Goal: Task Accomplishment & Management: Manage account settings

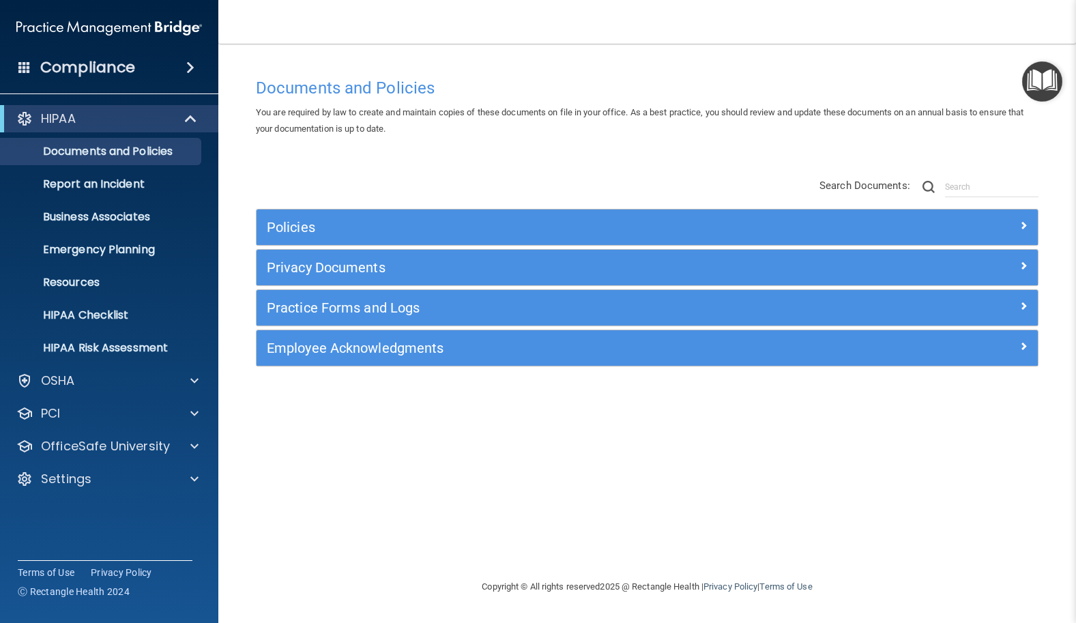
click at [457, 162] on div "Documents and Policies You are required by law to create and maintain copies of…" at bounding box center [647, 325] width 803 height 508
click at [196, 476] on span at bounding box center [194, 479] width 8 height 16
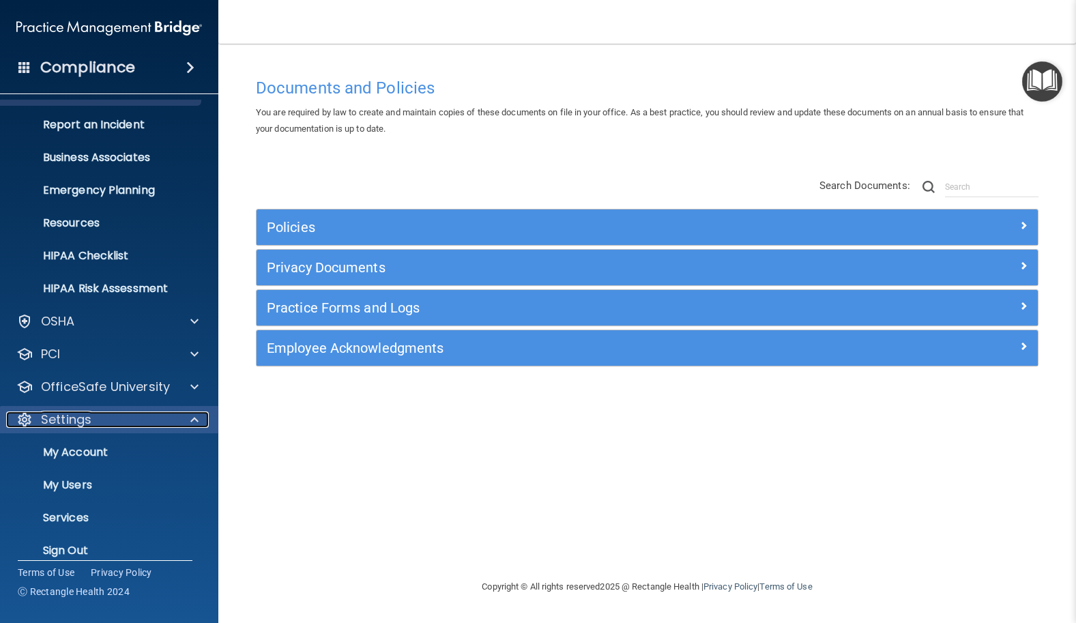
scroll to position [61, 0]
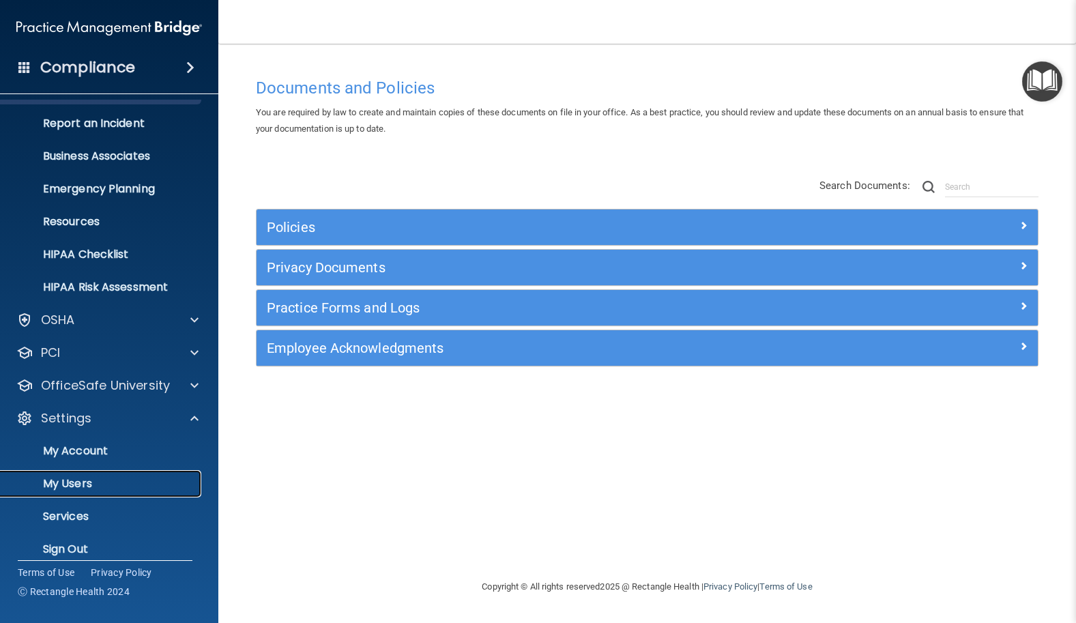
click at [78, 481] on p "My Users" at bounding box center [102, 484] width 186 height 14
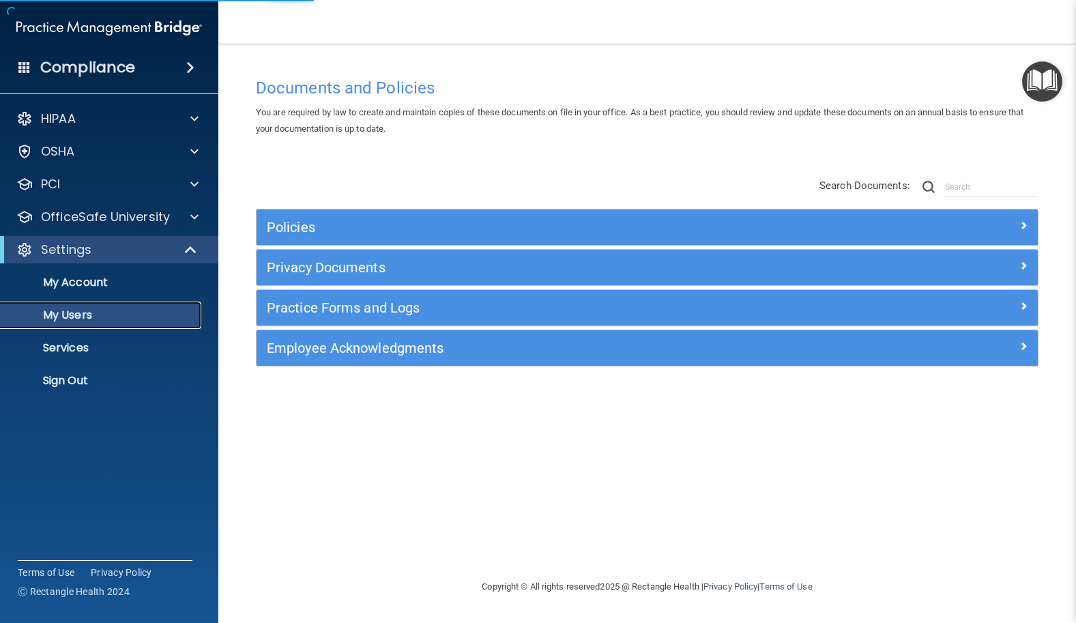
select select "20"
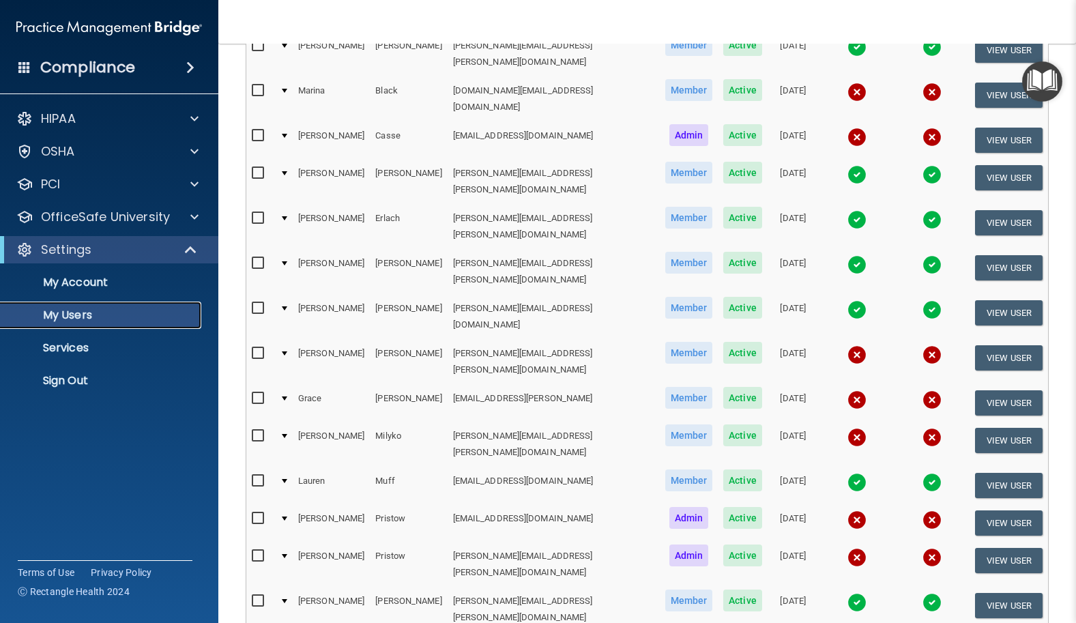
scroll to position [196, 0]
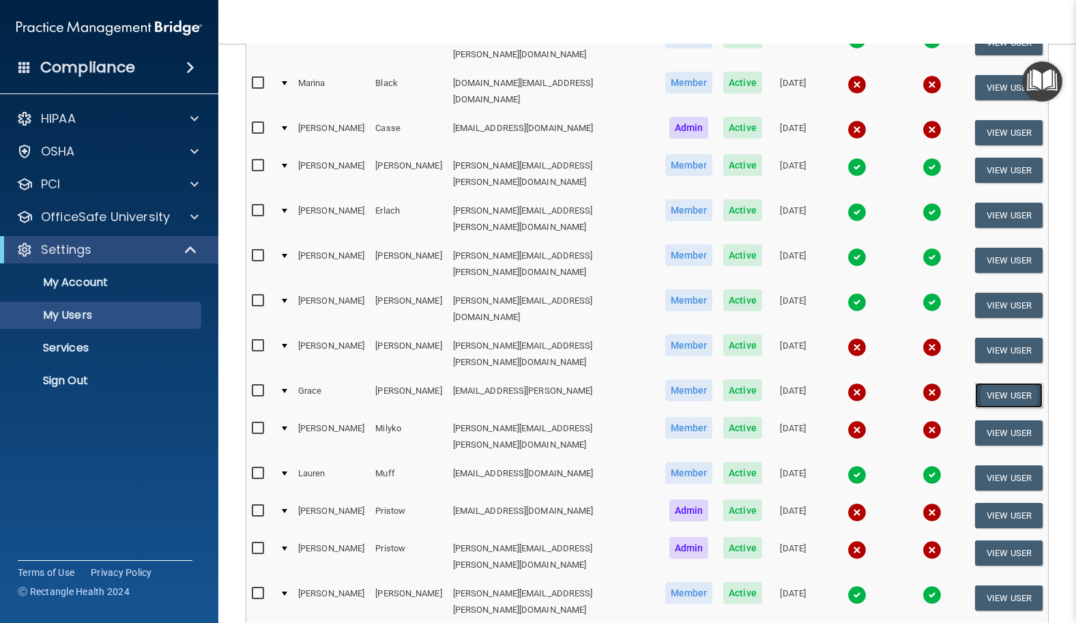
click at [1006, 383] on button "View User" at bounding box center [1009, 395] width 68 height 25
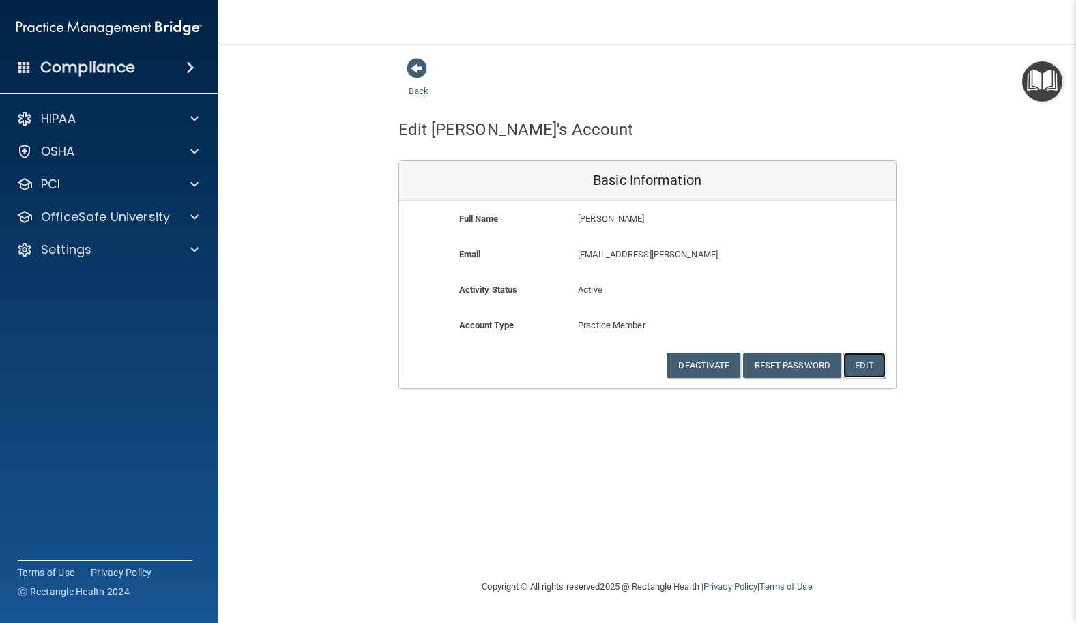
click at [865, 365] on button "Edit" at bounding box center [864, 365] width 42 height 25
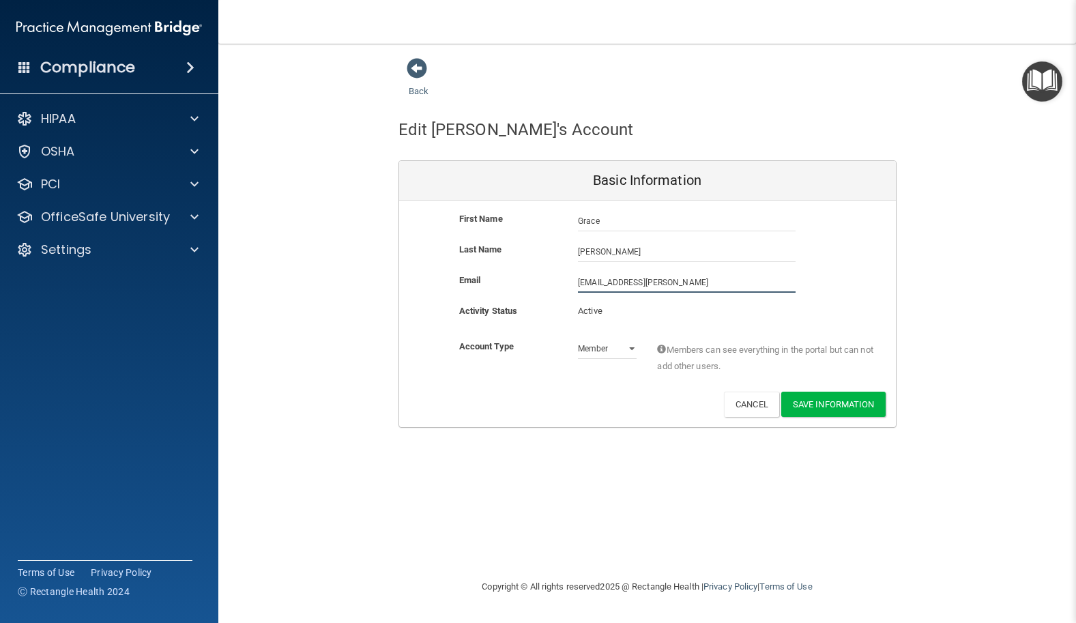
click at [707, 285] on input "[EMAIL_ADDRESS][PERSON_NAME]" at bounding box center [687, 282] width 218 height 20
click at [704, 287] on input "[EMAIL_ADDRESS][PERSON_NAME]" at bounding box center [687, 282] width 218 height 20
type input "[EMAIL_ADDRESS][PERSON_NAME][DOMAIN_NAME]"
click at [845, 399] on button "Save Information" at bounding box center [833, 406] width 104 height 25
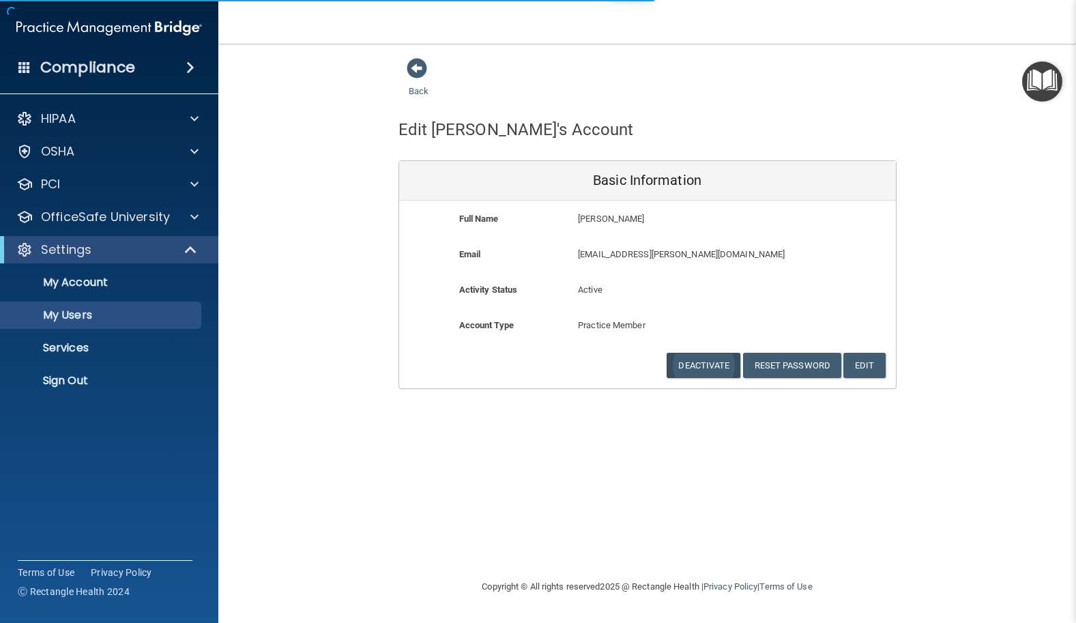
select select "20"
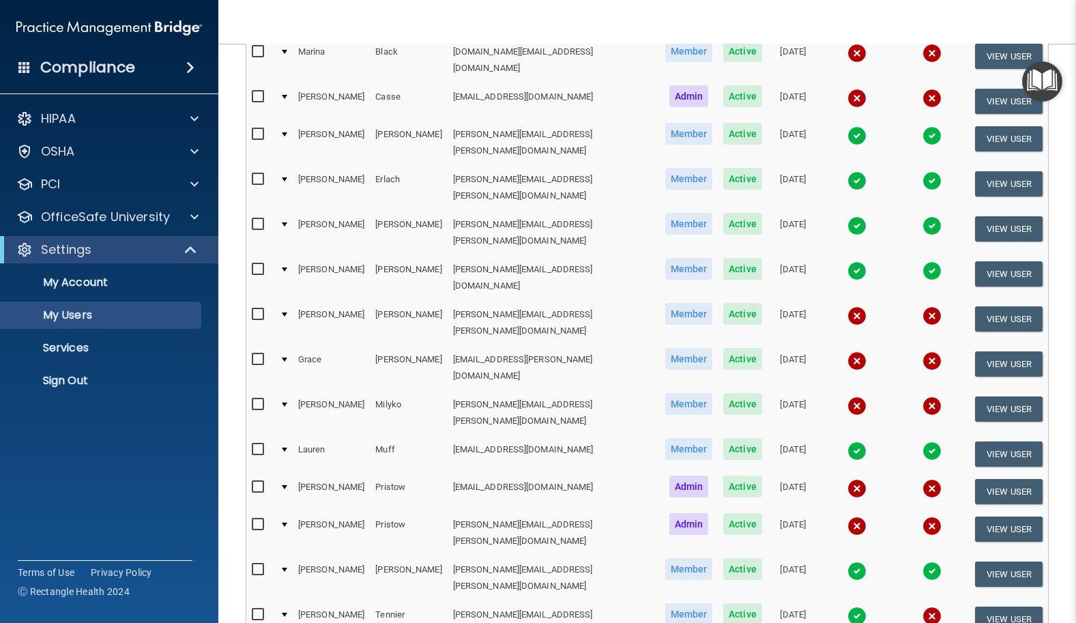
scroll to position [282, 0]
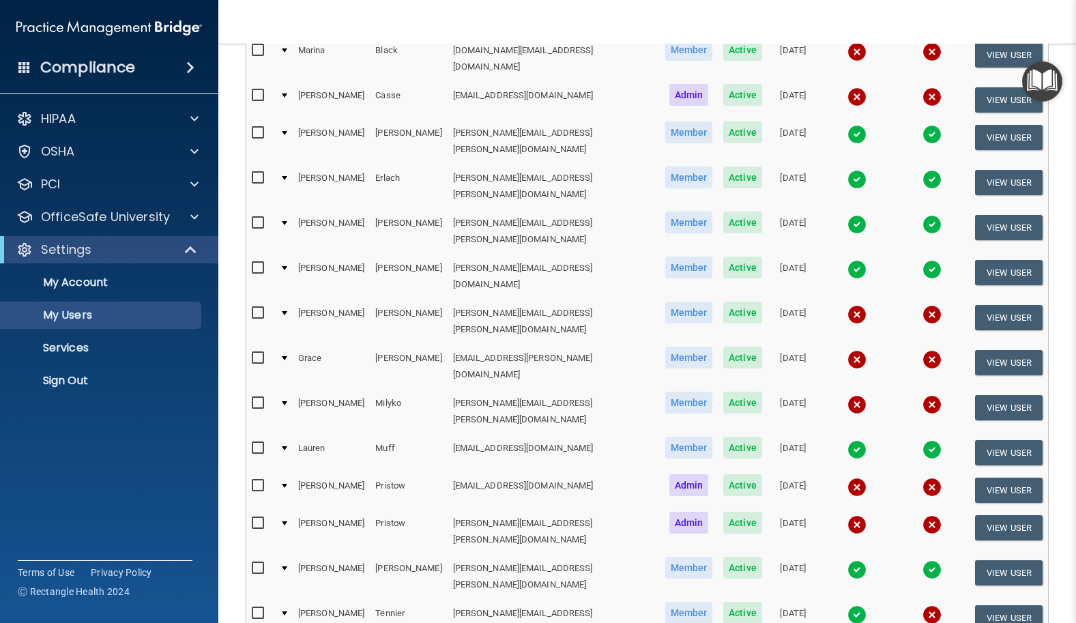
click at [257, 353] on input "checkbox" at bounding box center [260, 358] width 16 height 11
checkbox input "true"
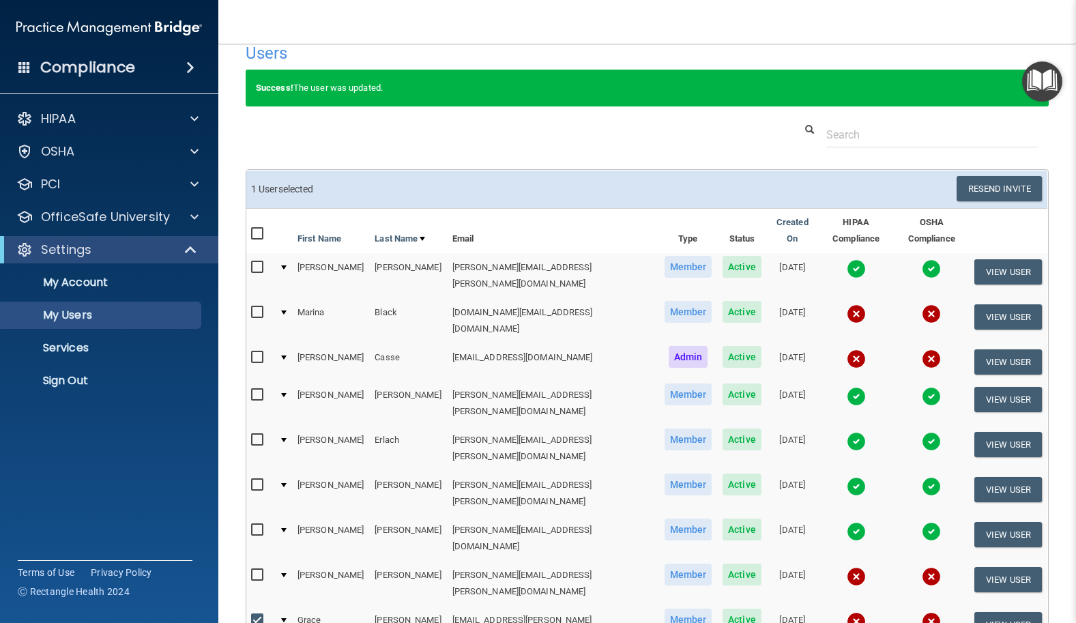
scroll to position [0, 0]
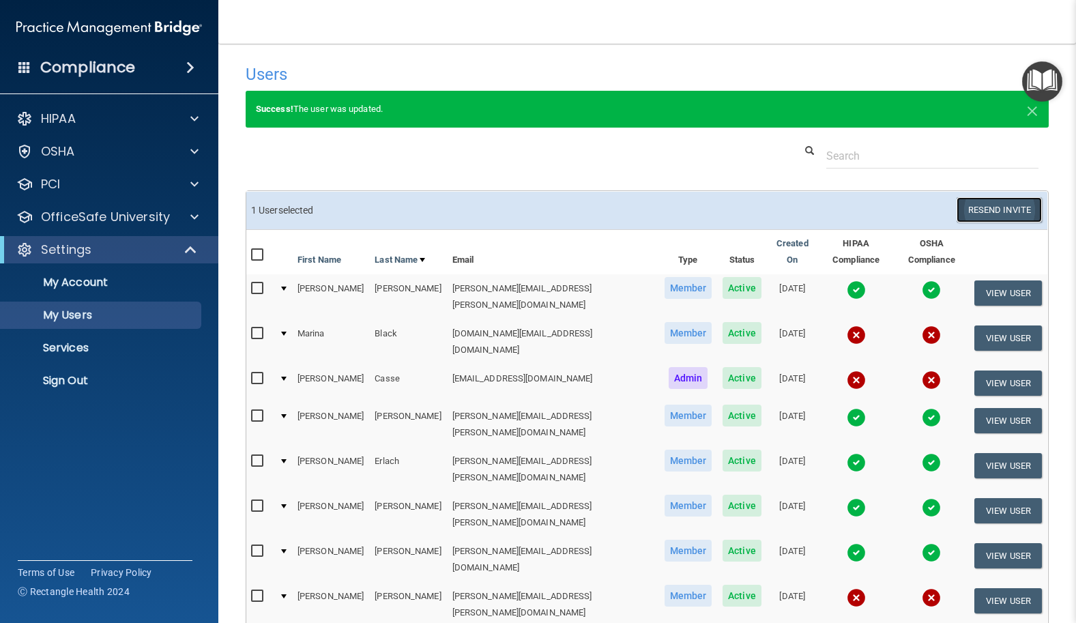
click at [1011, 203] on button "Resend Invite" at bounding box center [999, 209] width 85 height 25
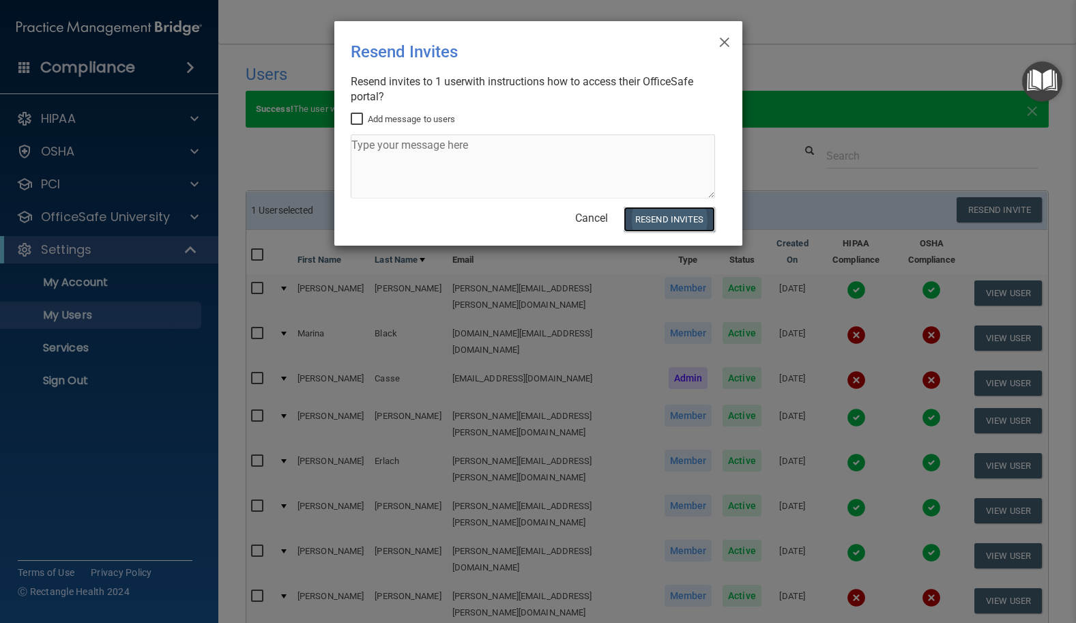
click at [662, 220] on button "Resend Invites" at bounding box center [669, 219] width 91 height 25
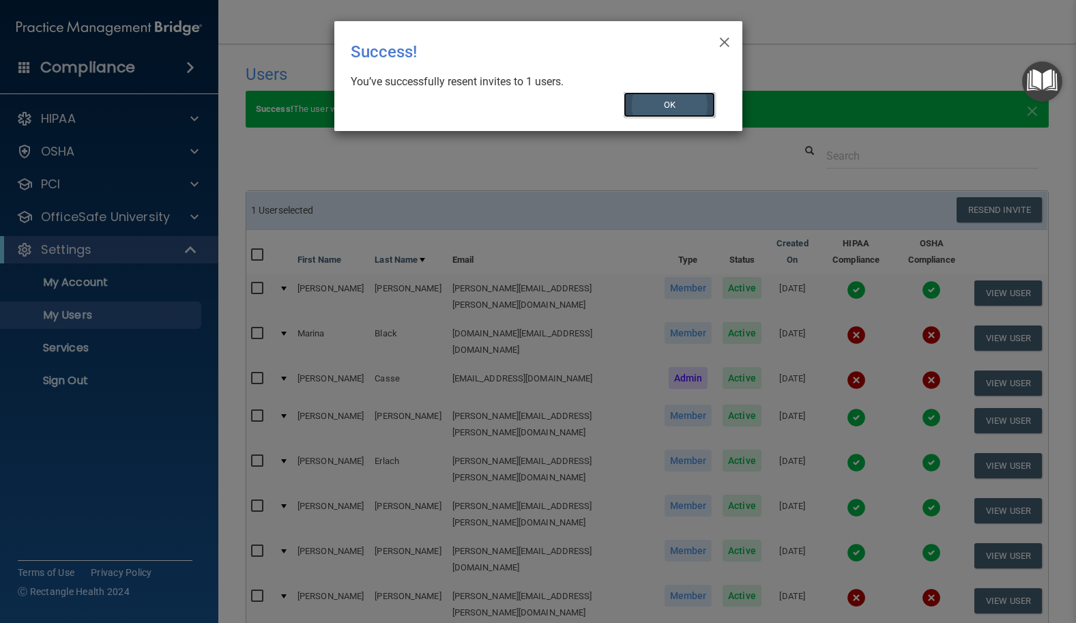
click at [697, 101] on button "OK" at bounding box center [669, 104] width 91 height 25
